Goal: Information Seeking & Learning: Learn about a topic

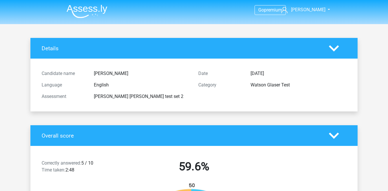
scroll to position [416, 0]
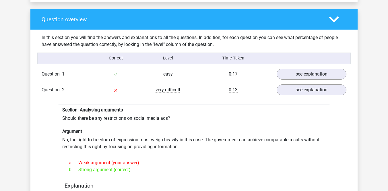
click at [338, 17] on polygon at bounding box center [334, 19] width 10 height 6
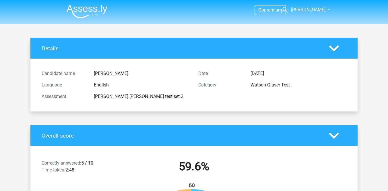
scroll to position [0, 0]
click at [91, 6] on img at bounding box center [87, 11] width 41 height 13
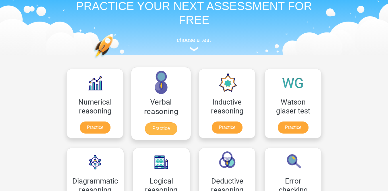
scroll to position [30, 0]
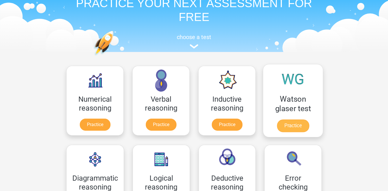
click at [290, 122] on link "Practice" at bounding box center [293, 125] width 32 height 13
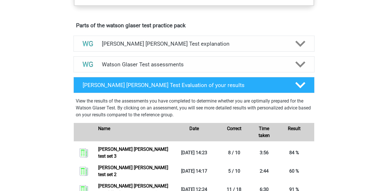
scroll to position [312, 0]
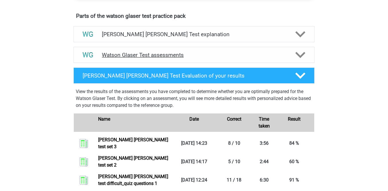
click at [185, 58] on h4 "Watson Glaser Test assessments" at bounding box center [194, 55] width 184 height 7
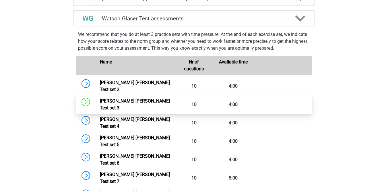
scroll to position [351, 0]
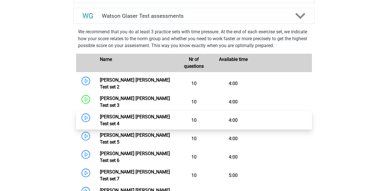
click at [144, 114] on link "Watson Glaser Test set 4" at bounding box center [135, 120] width 70 height 12
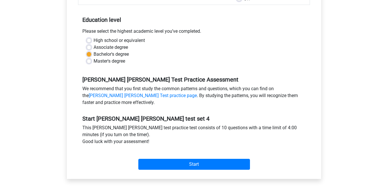
scroll to position [108, 0]
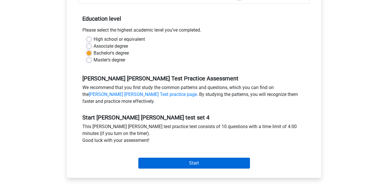
click at [194, 161] on input "Start" at bounding box center [194, 162] width 112 height 11
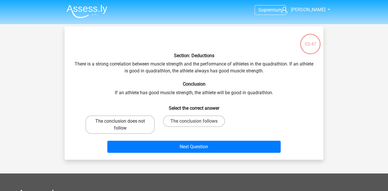
click at [141, 130] on label "The conclusion does not follow" at bounding box center [119, 124] width 69 height 18
click at [124, 125] on input "The conclusion does not follow" at bounding box center [122, 123] width 4 height 4
radio input "true"
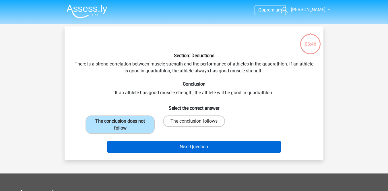
click at [163, 149] on button "Next Question" at bounding box center [193, 146] width 173 height 12
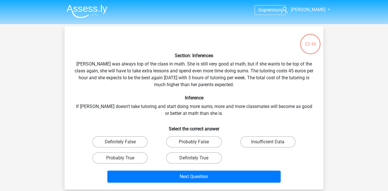
scroll to position [26, 0]
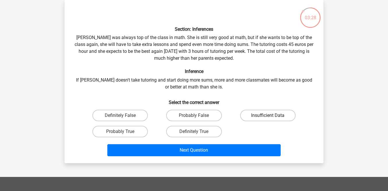
click at [259, 110] on label "Insufficient Data" at bounding box center [267, 115] width 55 height 11
click at [267, 115] on input "Insufficient Data" at bounding box center [269, 117] width 4 height 4
radio input "true"
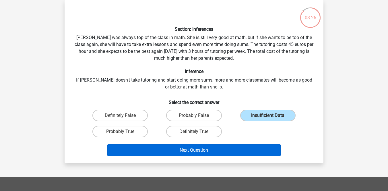
click at [237, 148] on button "Next Question" at bounding box center [193, 150] width 173 height 12
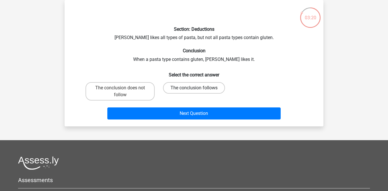
click at [176, 87] on label "The conclusion follows" at bounding box center [194, 87] width 62 height 11
click at [194, 88] on input "The conclusion follows" at bounding box center [196, 90] width 4 height 4
radio input "true"
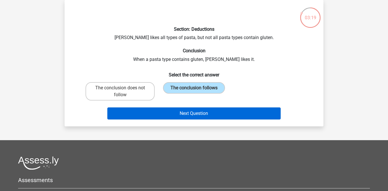
click at [170, 115] on button "Next Question" at bounding box center [193, 113] width 173 height 12
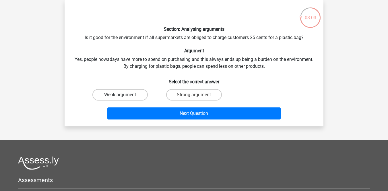
click at [139, 97] on label "Weak argument" at bounding box center [119, 94] width 55 height 11
click at [124, 97] on input "Weak argument" at bounding box center [122, 97] width 4 height 4
radio input "true"
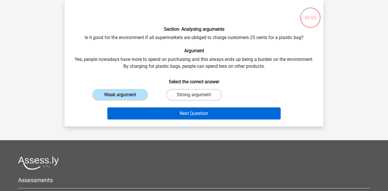
click at [156, 107] on button "Next Question" at bounding box center [193, 113] width 173 height 12
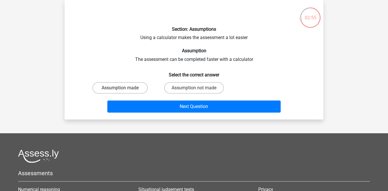
click at [134, 85] on label "Assumption made" at bounding box center [119, 87] width 55 height 11
click at [124, 88] on input "Assumption made" at bounding box center [122, 90] width 4 height 4
radio input "true"
click at [174, 89] on label "Assumption not made" at bounding box center [194, 87] width 60 height 11
click at [194, 89] on input "Assumption not made" at bounding box center [196, 90] width 4 height 4
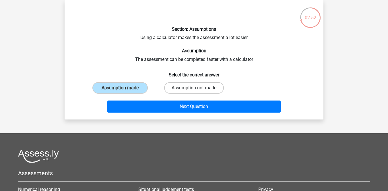
radio input "true"
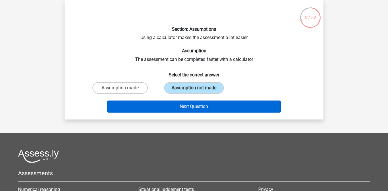
click at [176, 105] on button "Next Question" at bounding box center [193, 106] width 173 height 12
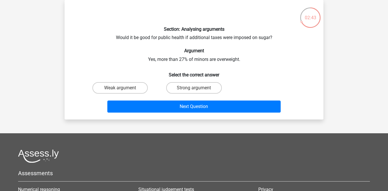
drag, startPoint x: 194, startPoint y: 62, endPoint x: 205, endPoint y: 63, distance: 10.6
click at [205, 63] on div "Section: Analysing arguments Would it be good for public health if additional t…" at bounding box center [194, 60] width 254 height 110
click at [143, 84] on label "Weak argument" at bounding box center [119, 87] width 55 height 11
click at [124, 88] on input "Weak argument" at bounding box center [122, 90] width 4 height 4
radio input "true"
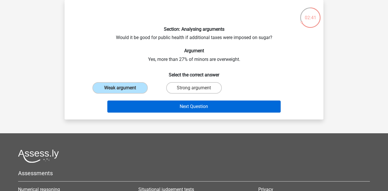
click at [165, 104] on button "Next Question" at bounding box center [193, 106] width 173 height 12
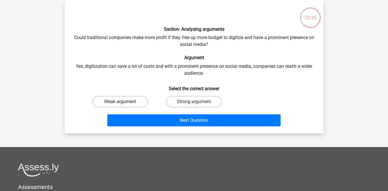
click at [136, 102] on label "Weak argument" at bounding box center [119, 101] width 55 height 11
click at [124, 102] on input "Weak argument" at bounding box center [122, 103] width 4 height 4
radio input "true"
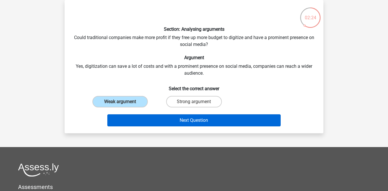
click at [153, 119] on button "Next Question" at bounding box center [193, 120] width 173 height 12
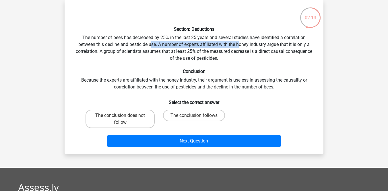
drag, startPoint x: 150, startPoint y: 45, endPoint x: 240, endPoint y: 40, distance: 89.9
click at [240, 41] on div "Section: Deductions The number of bees has decreased by 25% in the last 25 year…" at bounding box center [194, 77] width 254 height 144
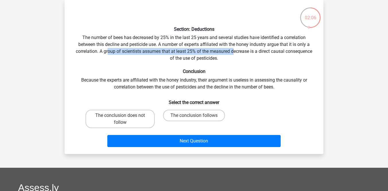
drag, startPoint x: 107, startPoint y: 52, endPoint x: 235, endPoint y: 53, distance: 127.6
click at [235, 53] on div "Section: Deductions The number of bees has decreased by 25% in the last 25 year…" at bounding box center [194, 77] width 254 height 144
click at [235, 60] on div "Section: Deductions The number of bees has decreased by 25% in the last 25 year…" at bounding box center [194, 77] width 254 height 144
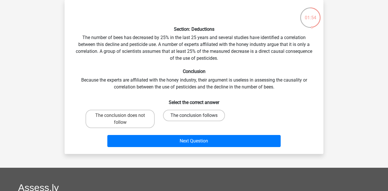
click at [214, 112] on label "The conclusion follows" at bounding box center [194, 115] width 62 height 11
click at [198, 115] on input "The conclusion follows" at bounding box center [196, 117] width 4 height 4
radio input "true"
click at [135, 117] on label "The conclusion does not follow" at bounding box center [119, 119] width 69 height 18
click at [124, 117] on input "The conclusion does not follow" at bounding box center [122, 117] width 4 height 4
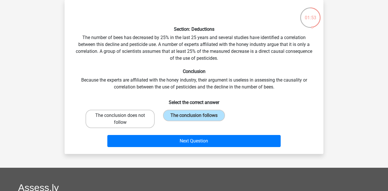
radio input "true"
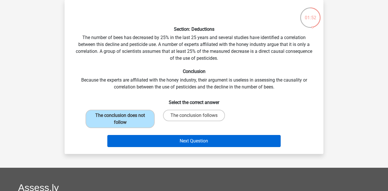
click at [167, 144] on button "Next Question" at bounding box center [193, 141] width 173 height 12
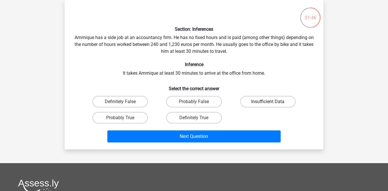
click at [256, 104] on label "Insufficient Data" at bounding box center [267, 101] width 55 height 11
click at [267, 104] on input "Insufficient Data" at bounding box center [269, 103] width 4 height 4
radio input "true"
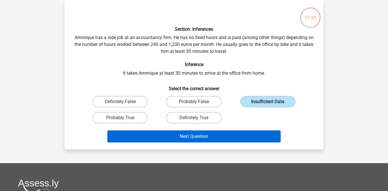
click at [211, 134] on button "Next Question" at bounding box center [193, 136] width 173 height 12
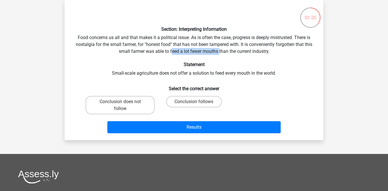
drag, startPoint x: 170, startPoint y: 53, endPoint x: 219, endPoint y: 52, distance: 48.5
click at [219, 52] on div "Section: Interpreting Information Food concerns us all and that makes it a poli…" at bounding box center [194, 70] width 254 height 131
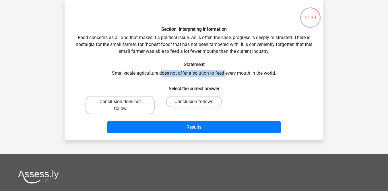
drag, startPoint x: 161, startPoint y: 74, endPoint x: 225, endPoint y: 71, distance: 63.7
click at [225, 71] on div "Section: Interpreting Information Food concerns us all and that makes it a poli…" at bounding box center [194, 70] width 254 height 131
click at [179, 63] on h6 "Statement" at bounding box center [194, 64] width 240 height 5
click at [185, 99] on label "Conclusion follows" at bounding box center [193, 101] width 55 height 11
click at [194, 101] on input "Conclusion follows" at bounding box center [196, 103] width 4 height 4
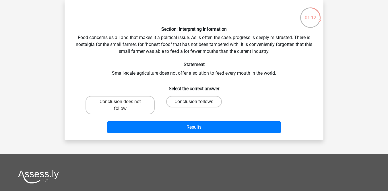
radio input "true"
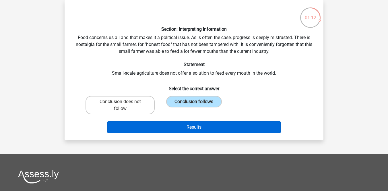
click at [187, 121] on button "Results" at bounding box center [193, 127] width 173 height 12
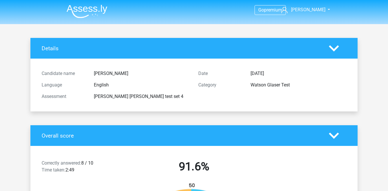
click at [95, 12] on img at bounding box center [87, 11] width 41 height 13
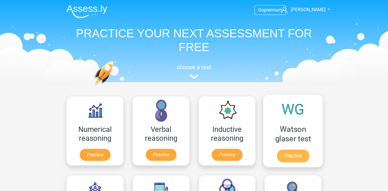
click at [296, 160] on link "Practice" at bounding box center [293, 155] width 32 height 13
